Goal: Task Accomplishment & Management: Manage account settings

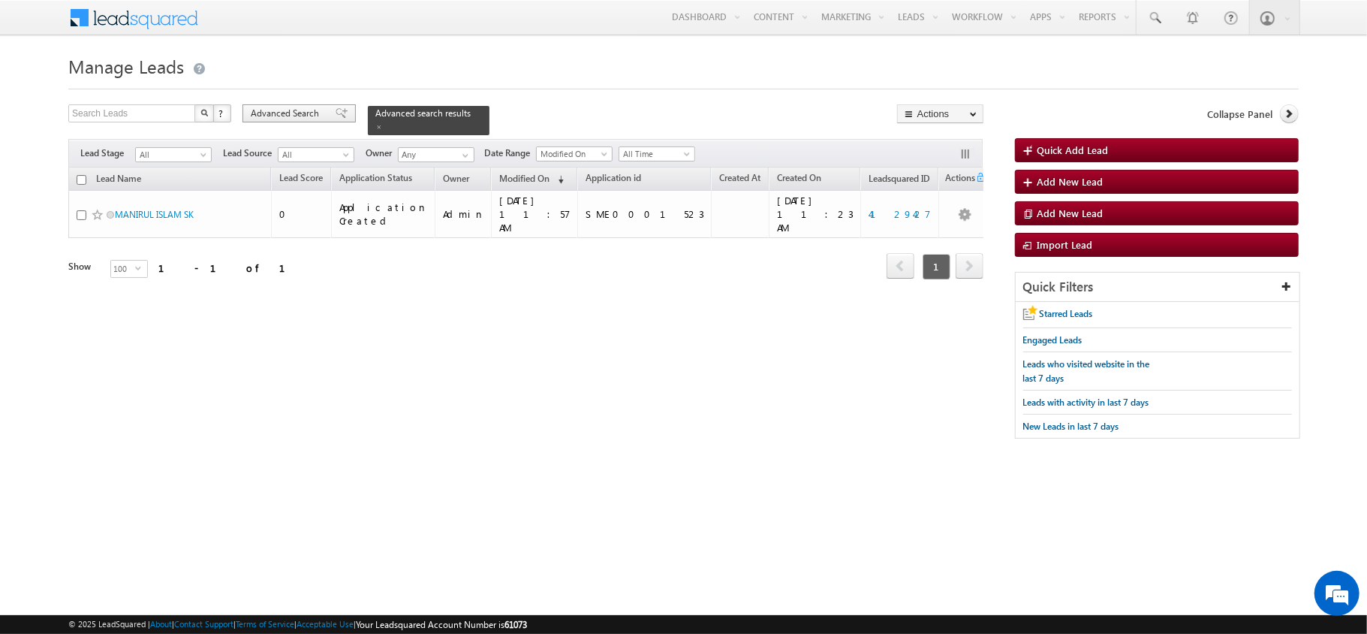
drag, startPoint x: 0, startPoint y: 0, endPoint x: 289, endPoint y: 110, distance: 309.1
click at [289, 110] on span "Advanced Search" at bounding box center [287, 114] width 73 height 14
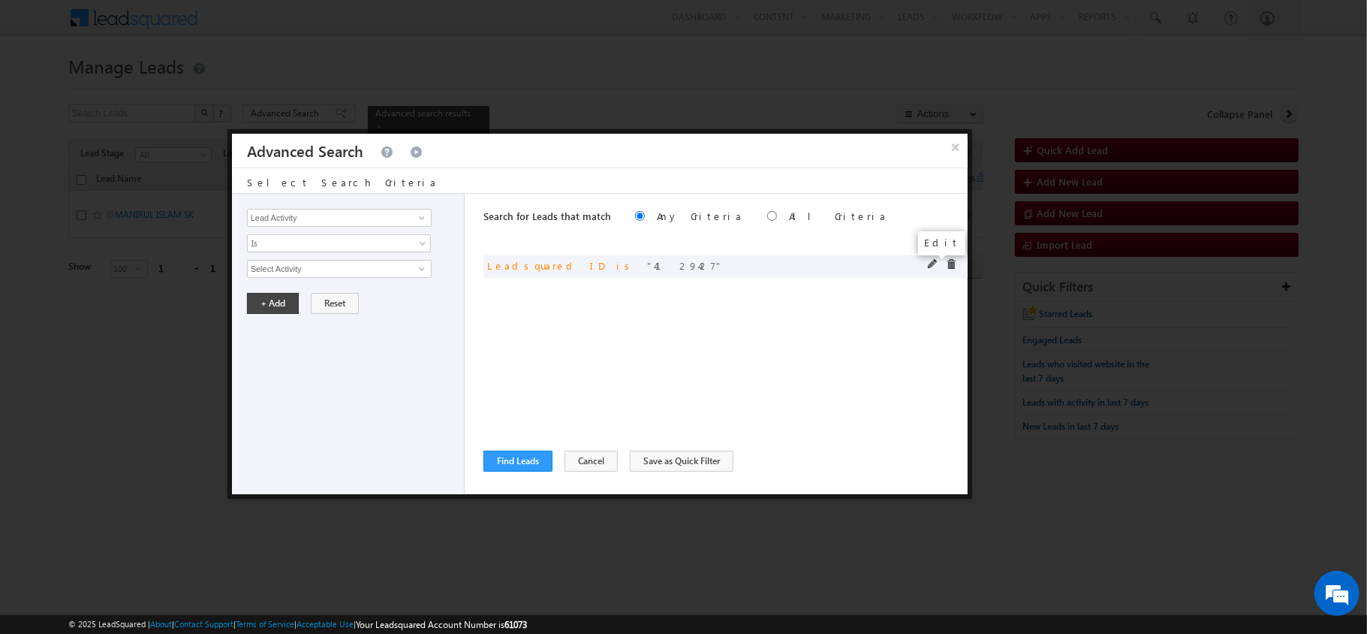
click at [928, 265] on span at bounding box center [933, 264] width 11 height 11
click at [433, 263] on div "4129427" at bounding box center [351, 269] width 209 height 18
click at [407, 263] on input "4129427" at bounding box center [339, 269] width 185 height 18
paste input "3807219"
type input "3807219"
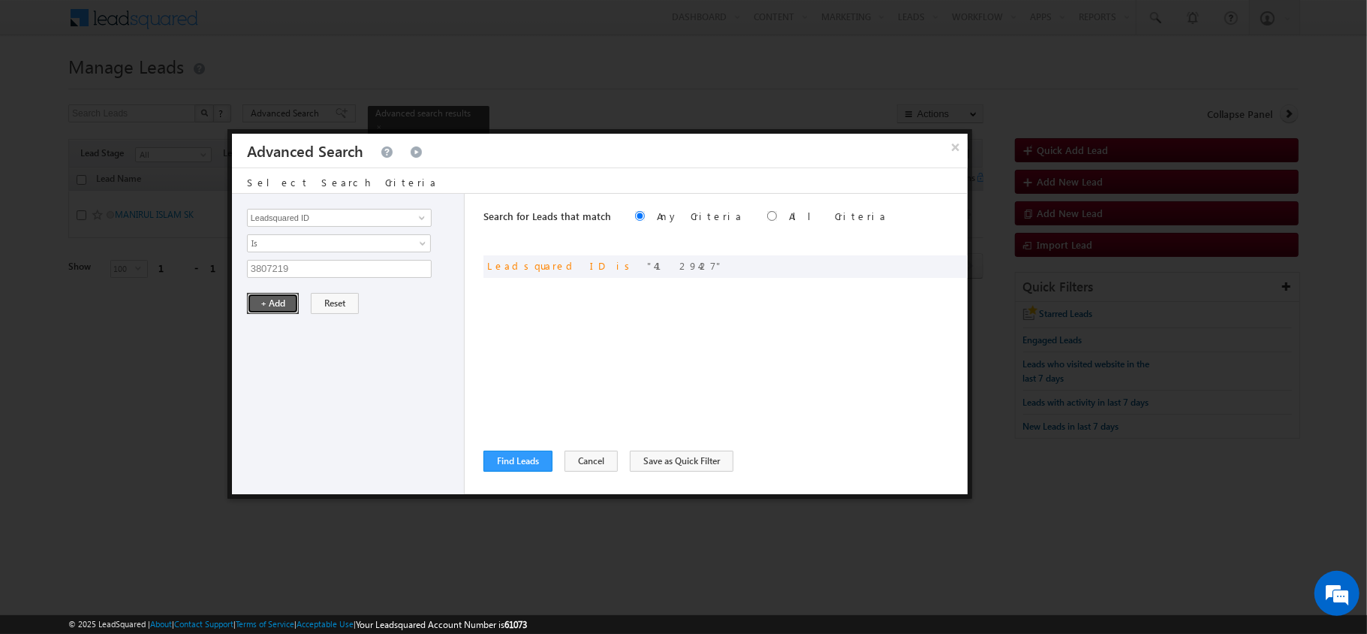
click at [274, 310] on button "+ Add" at bounding box center [273, 303] width 52 height 21
click at [503, 475] on div "Search for Leads that match Any Criteria All Criteria Note that the current tri…" at bounding box center [725, 344] width 484 height 300
click at [503, 460] on button "Find Leads" at bounding box center [517, 460] width 69 height 21
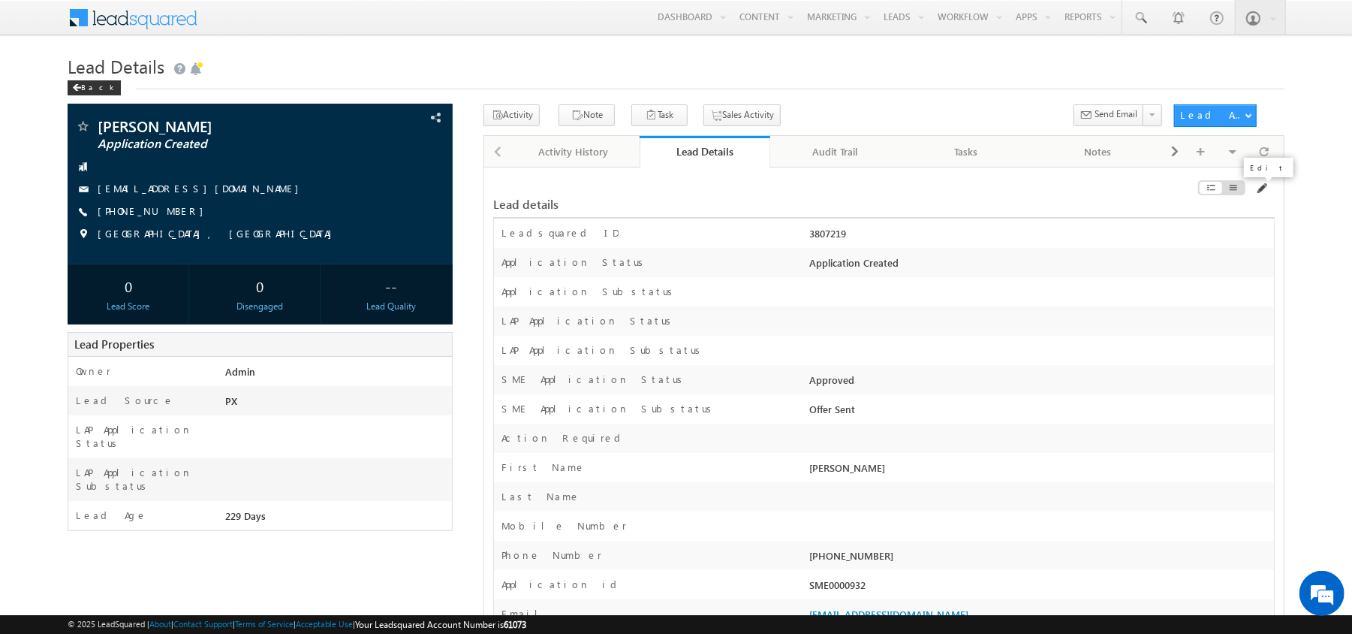
click at [1261, 187] on span at bounding box center [1261, 188] width 12 height 12
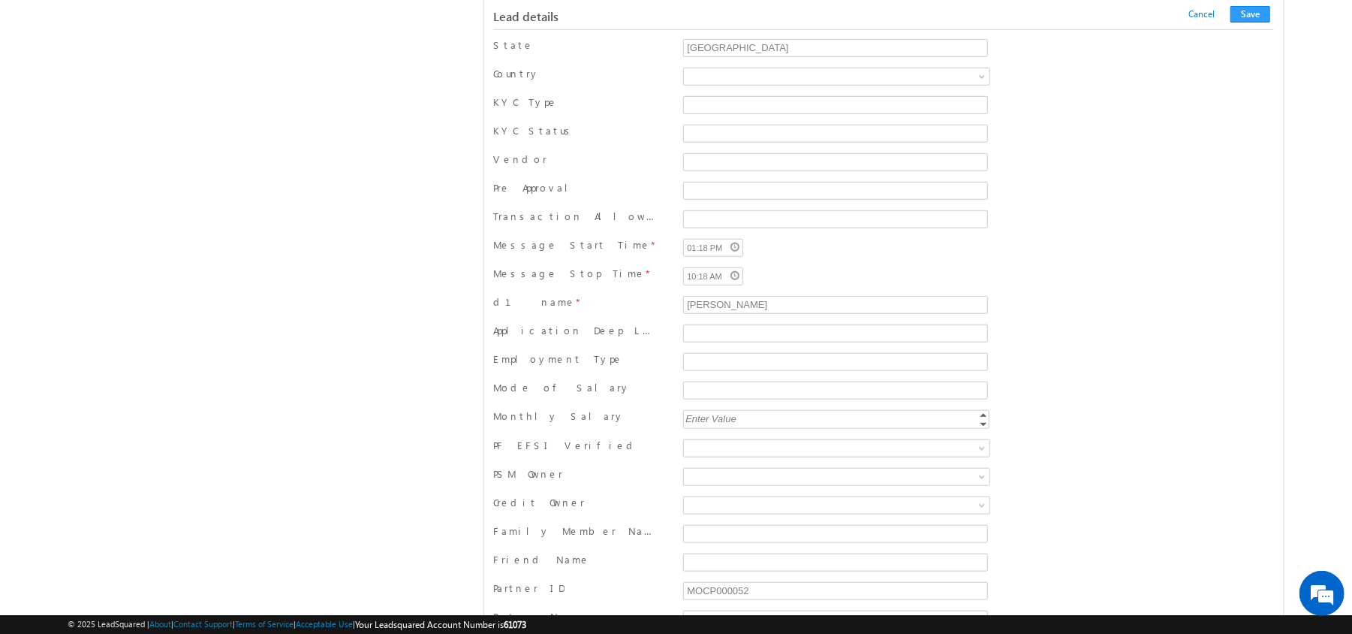
scroll to position [7812, 0]
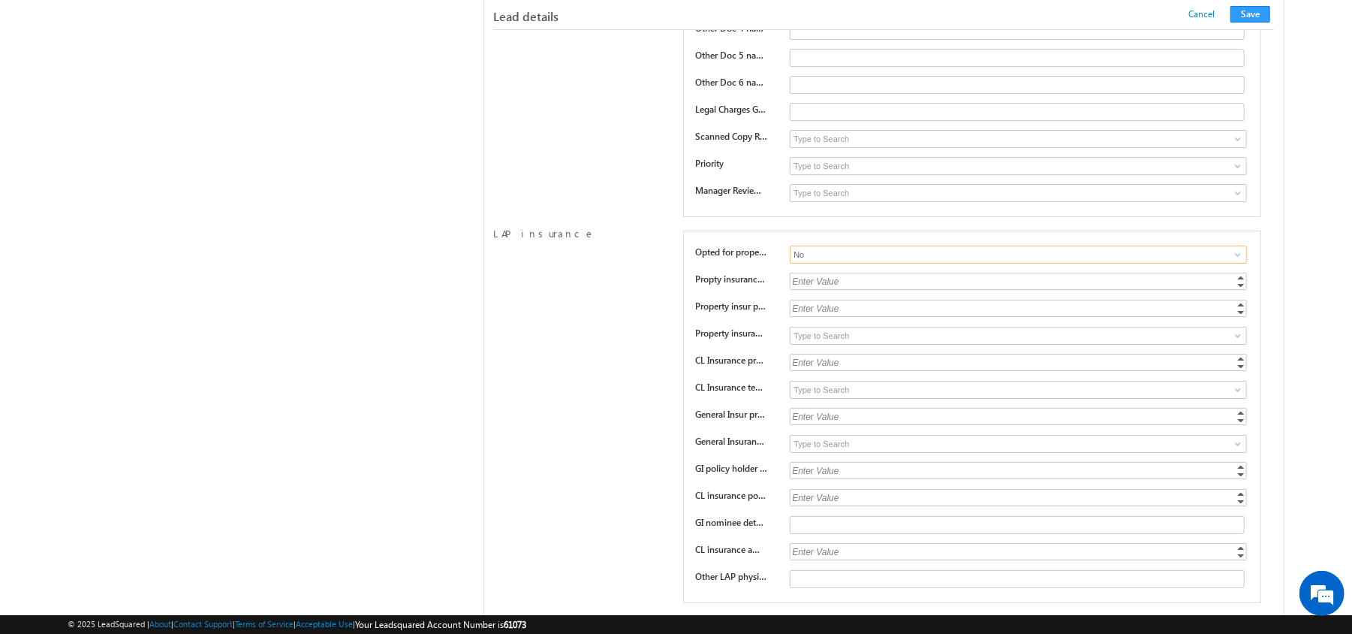
click at [889, 264] on input "No" at bounding box center [1018, 254] width 457 height 18
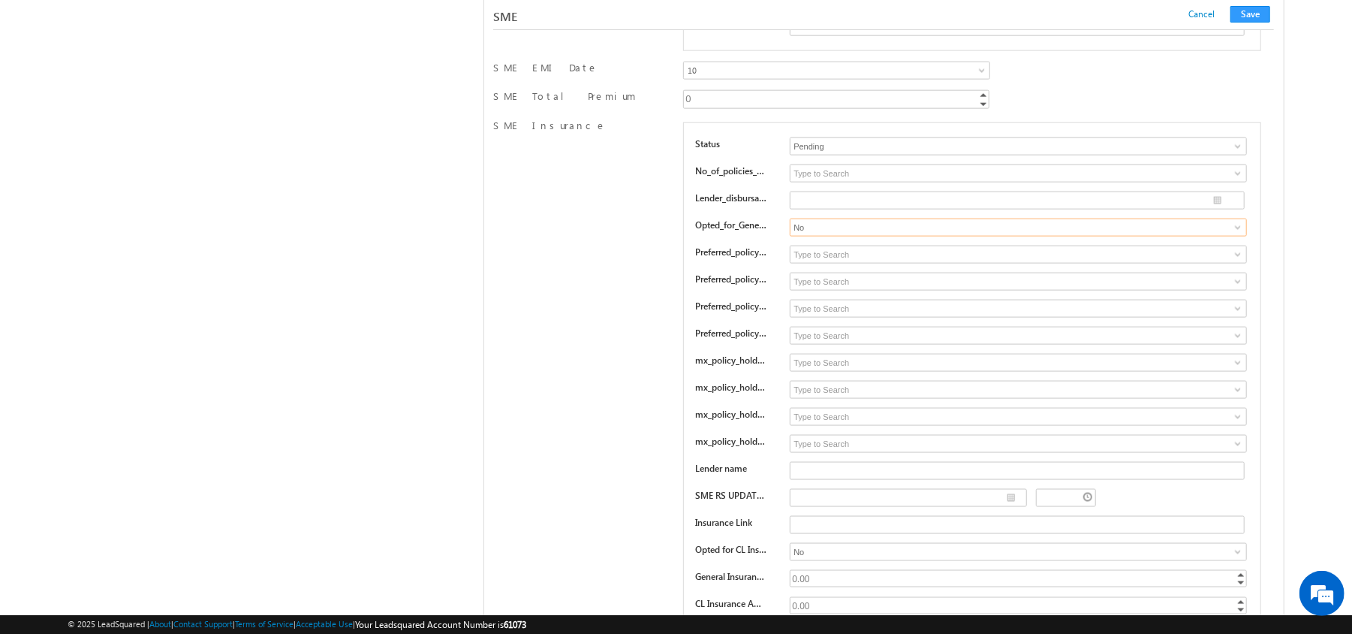
click at [839, 236] on input "No" at bounding box center [1018, 227] width 457 height 18
type input "Yes"
click at [817, 182] on input at bounding box center [1018, 173] width 457 height 18
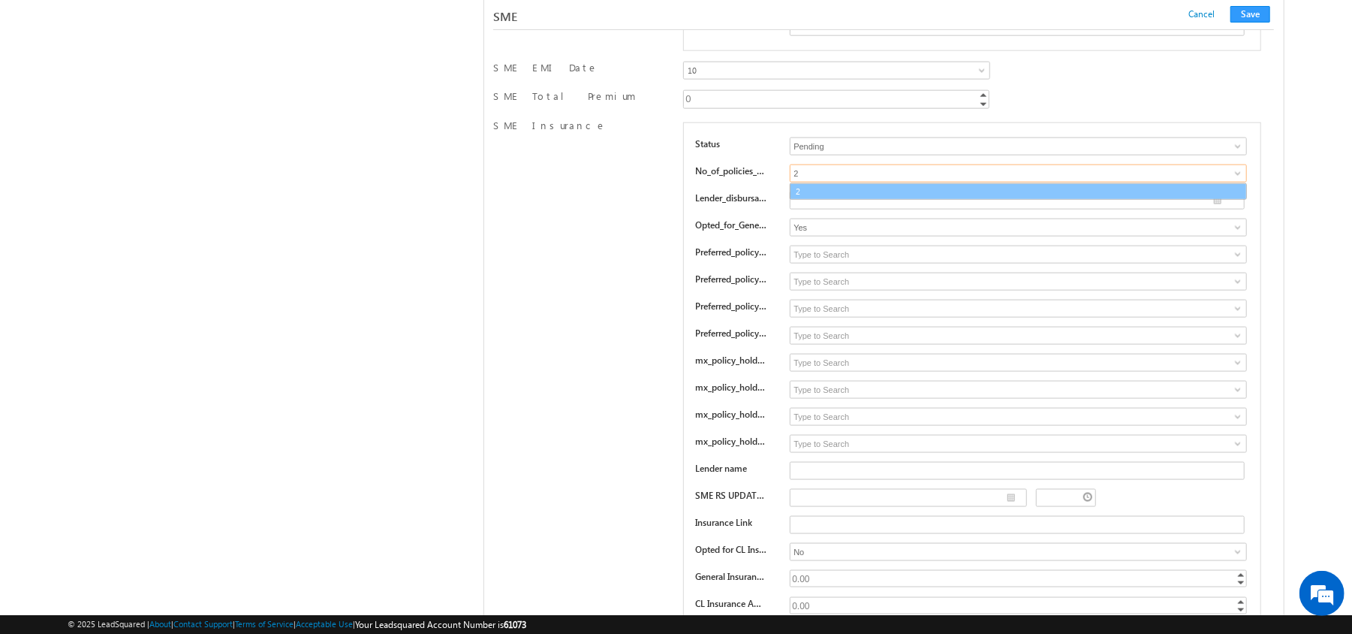
click at [824, 200] on link "2" at bounding box center [1018, 191] width 457 height 17
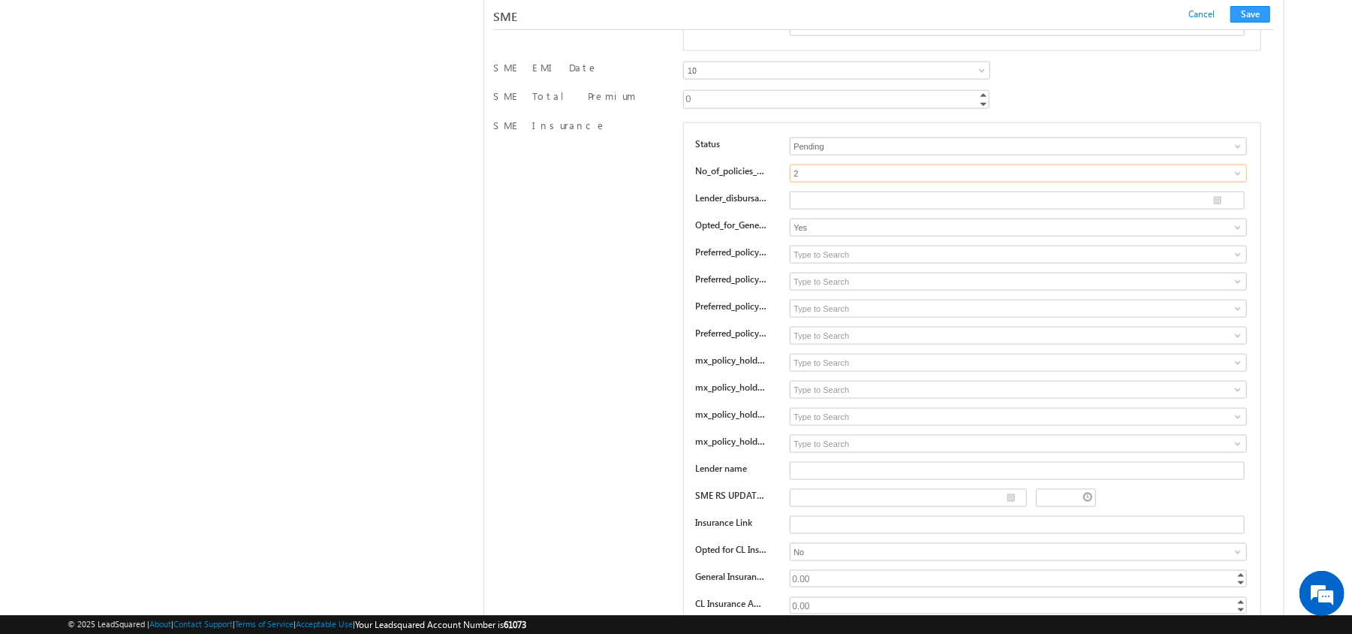
type input "2"
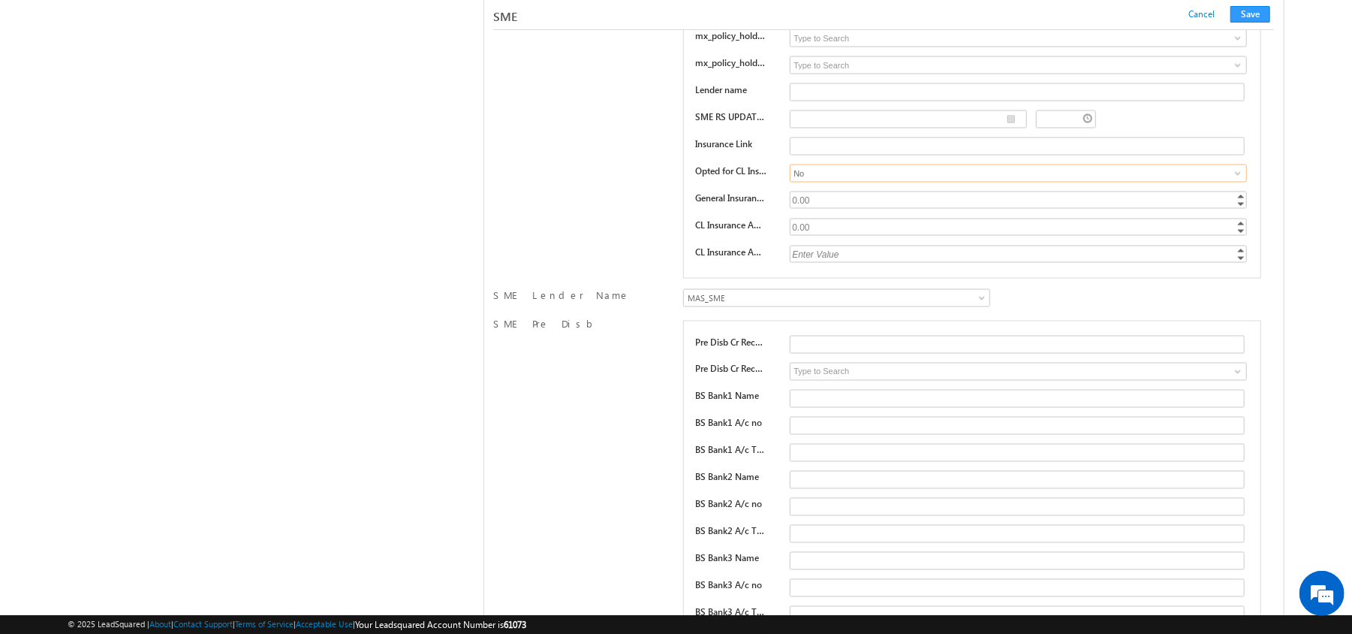
click at [811, 182] on input "No" at bounding box center [1018, 173] width 457 height 18
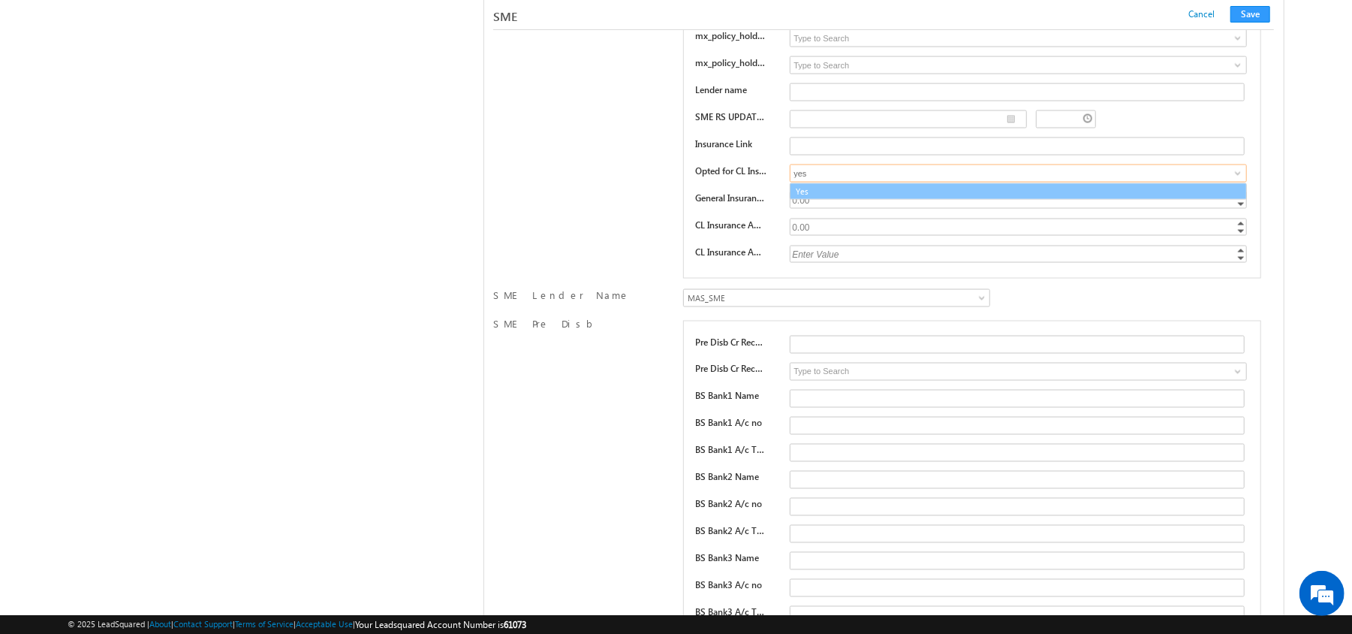
type input "yes"
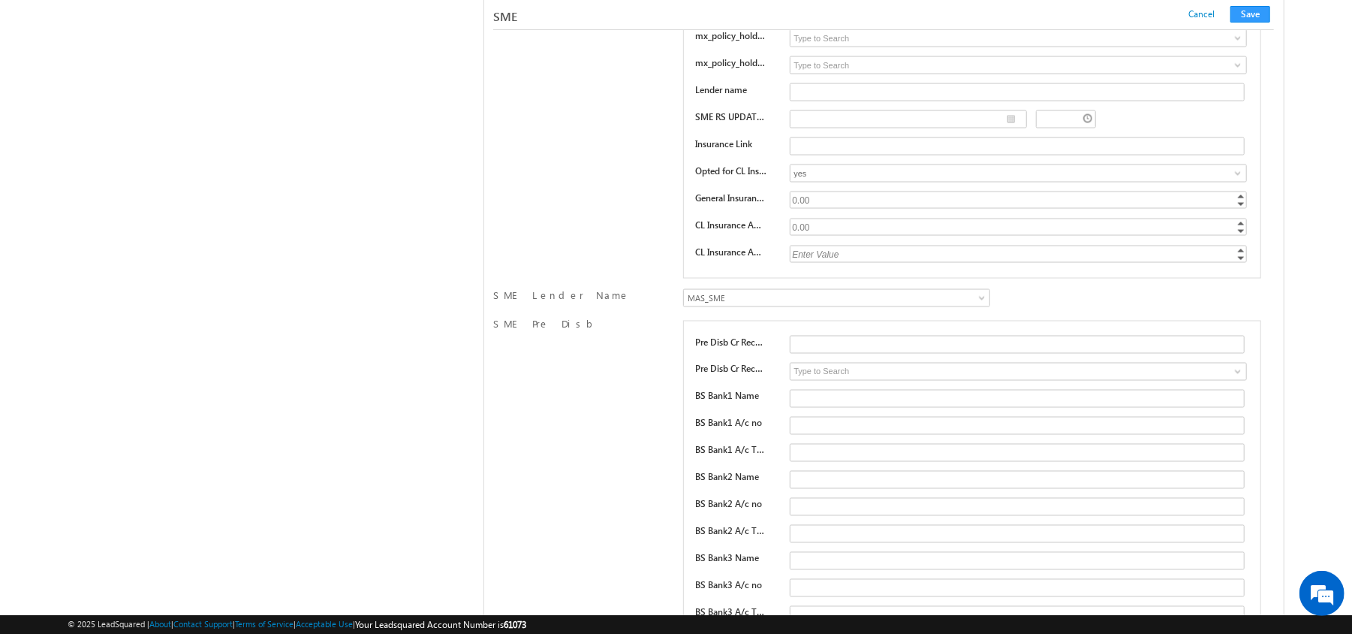
click at [812, 209] on div "0.00" at bounding box center [1019, 199] width 459 height 17
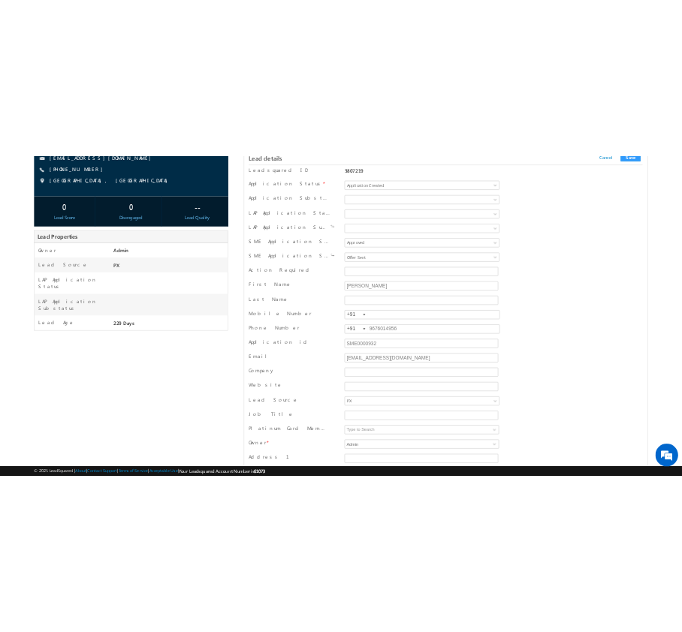
scroll to position [0, 0]
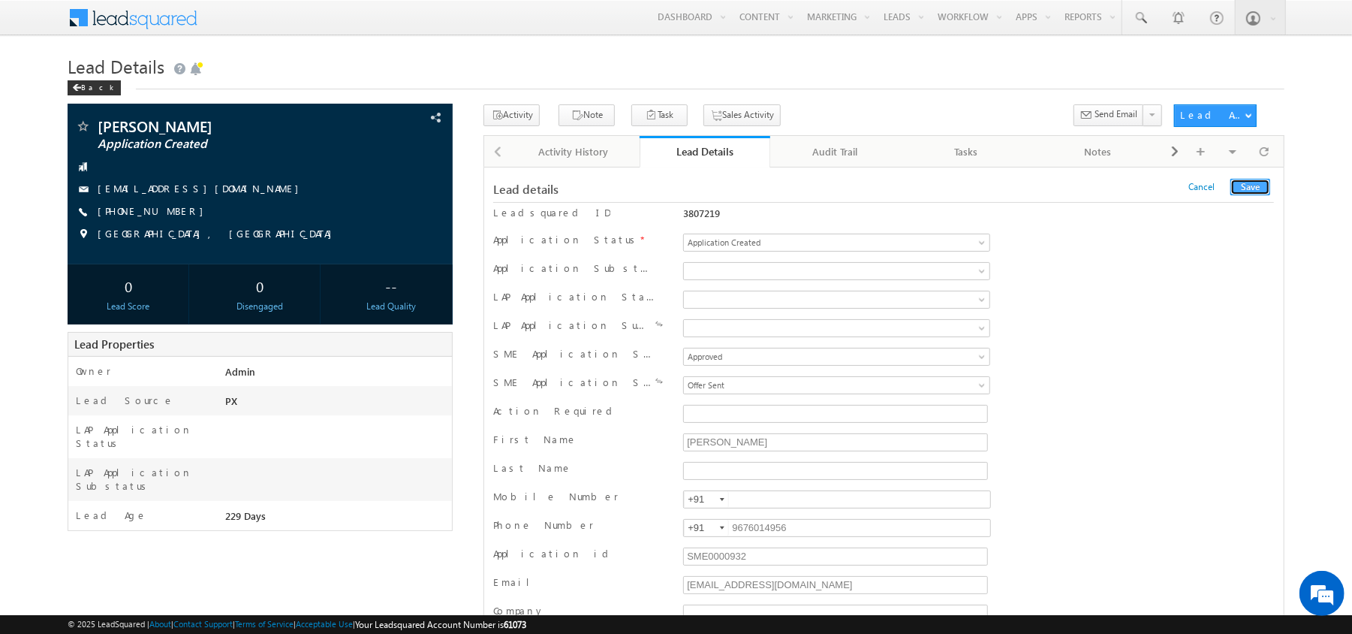
click at [1247, 192] on button "Save" at bounding box center [1251, 187] width 40 height 17
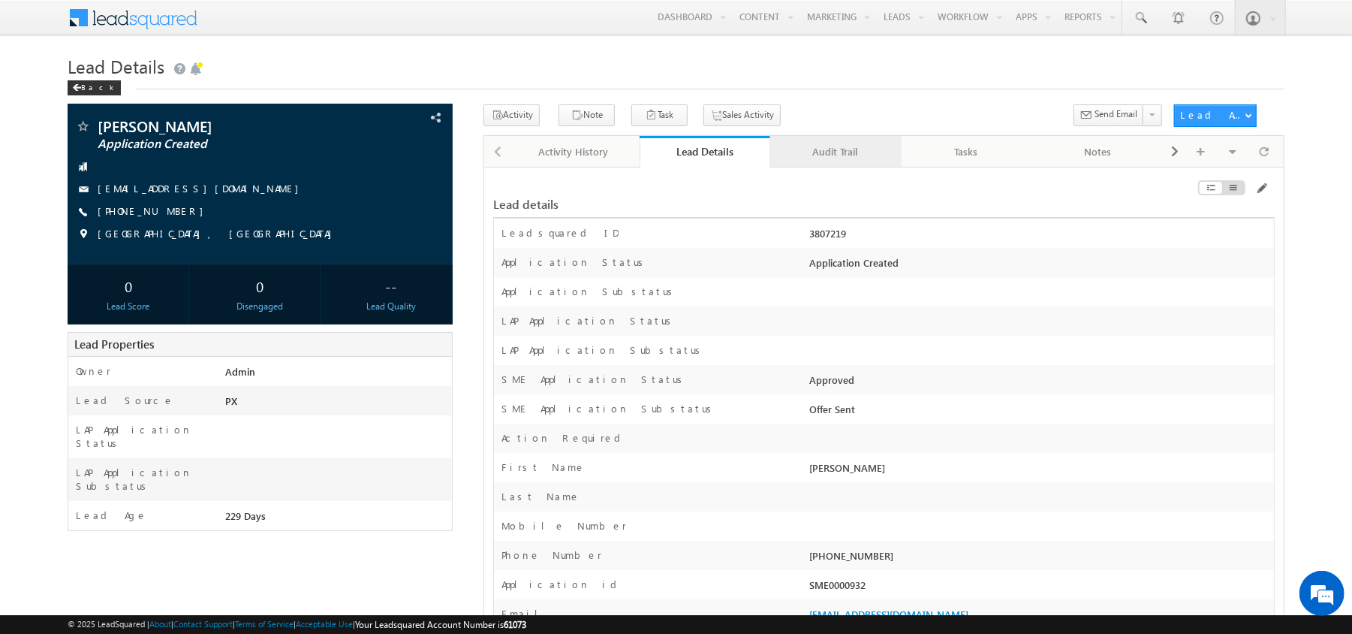
click at [820, 165] on link "Audit Trail" at bounding box center [835, 152] width 131 height 32
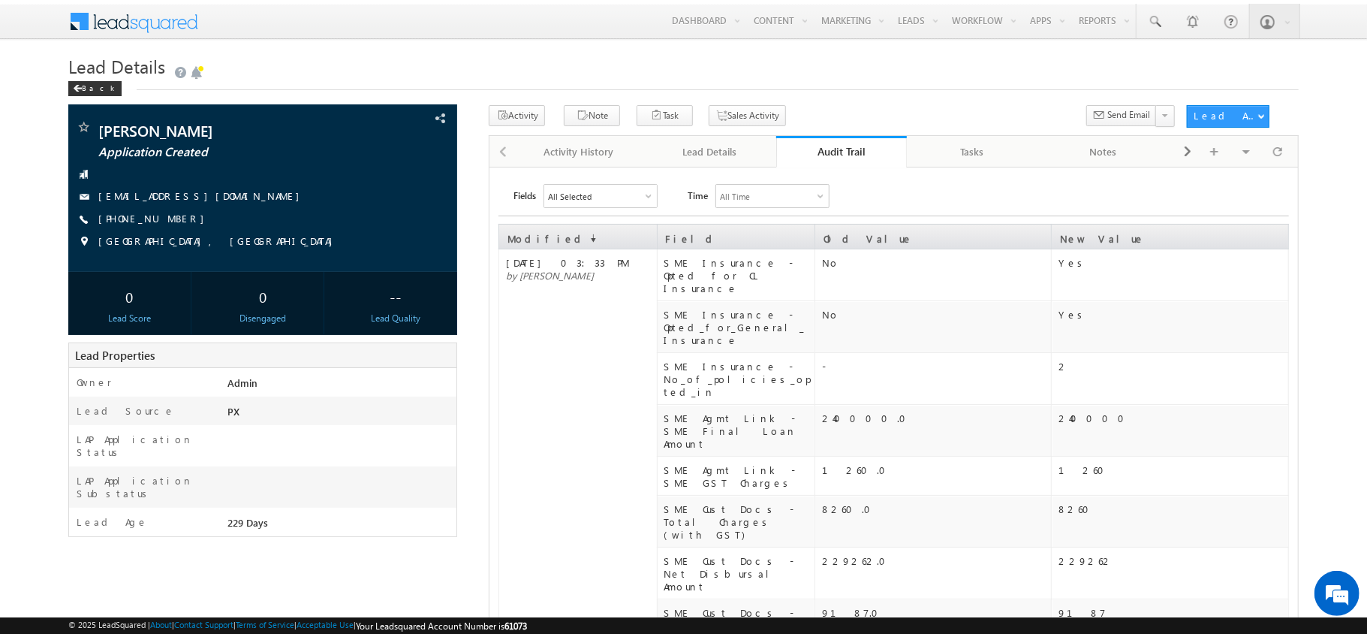
click at [845, 165] on link "Audit Trail" at bounding box center [841, 152] width 131 height 32
click at [839, 161] on link "Audit Trail" at bounding box center [841, 152] width 131 height 32
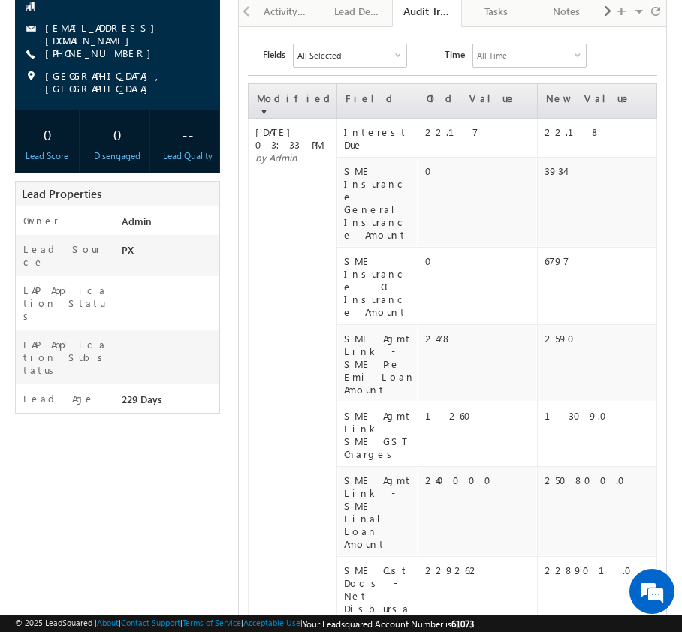
scroll to position [167, 0]
